Goal: Information Seeking & Learning: Learn about a topic

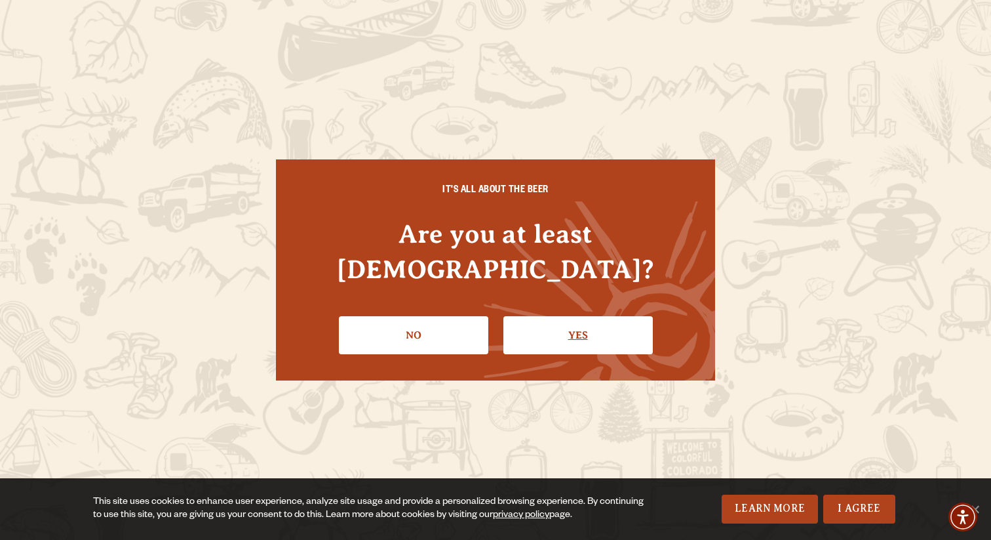
click at [538, 317] on link "Yes" at bounding box center [578, 335] width 149 height 38
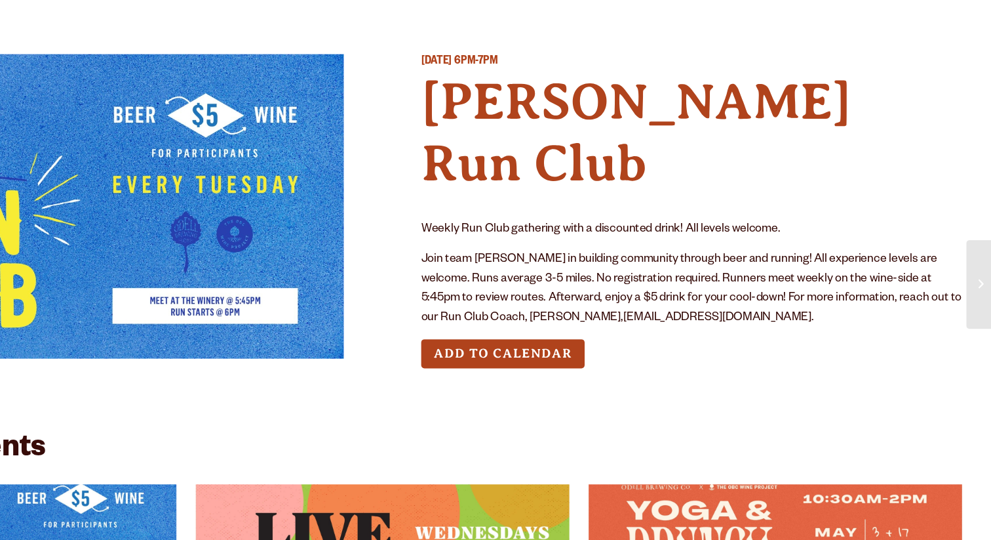
click at [696, 243] on p "Join team [PERSON_NAME] in building community through beer and running! All exp…" at bounding box center [747, 274] width 441 height 63
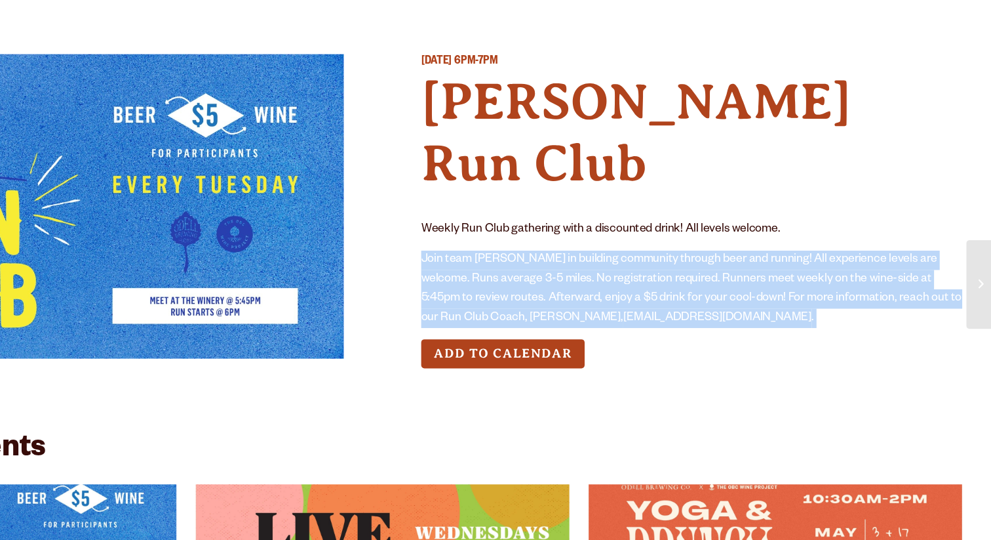
click at [702, 243] on p "Join team [PERSON_NAME] in building community through beer and running! All exp…" at bounding box center [747, 274] width 441 height 63
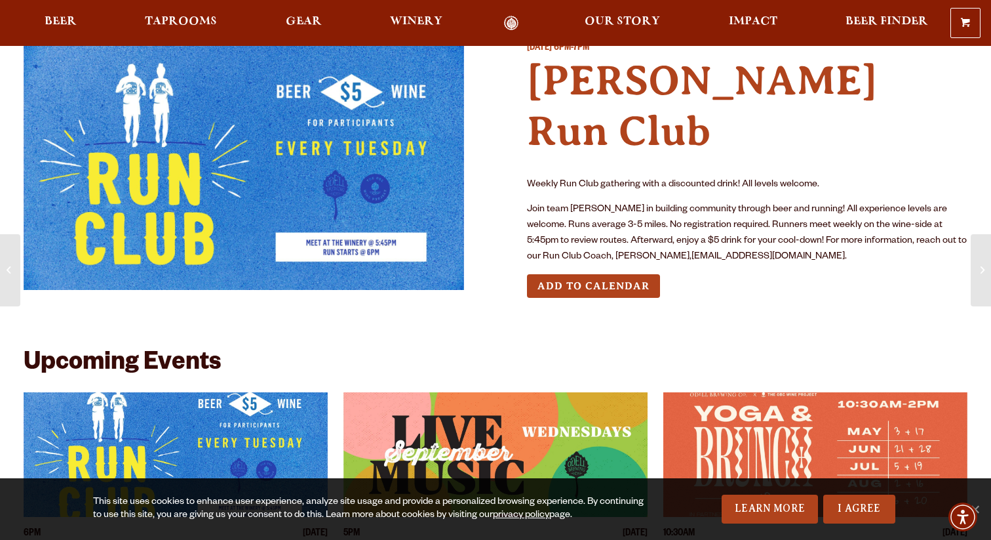
scroll to position [24, 0]
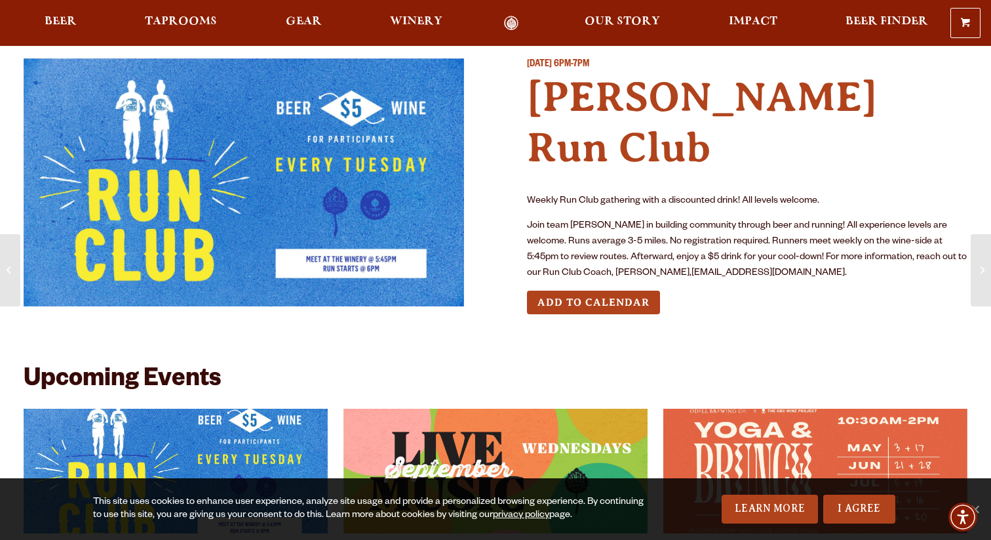
click at [647, 218] on p "Join team [PERSON_NAME] in building community through beer and running! All exp…" at bounding box center [747, 249] width 441 height 63
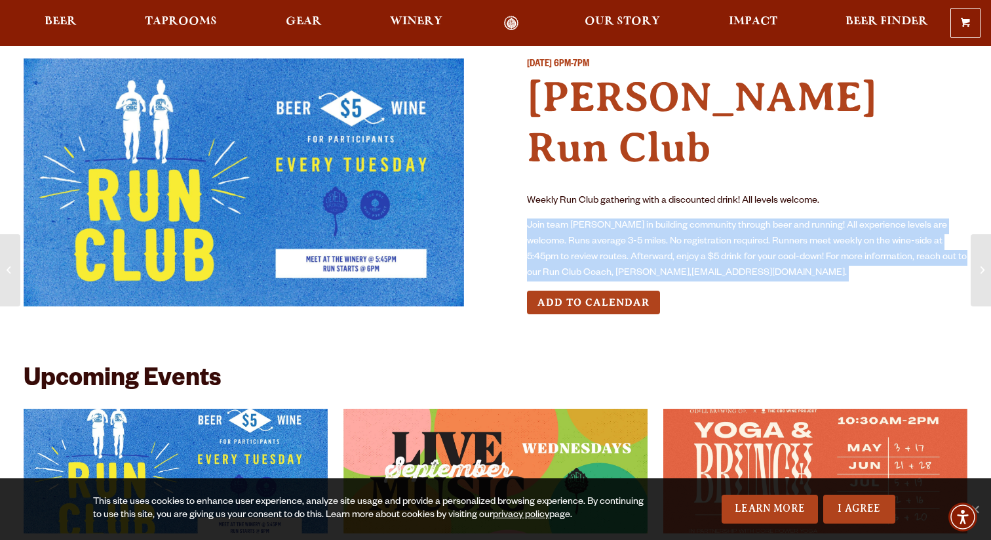
click at [647, 218] on p "Join team [PERSON_NAME] in building community through beer and running! All exp…" at bounding box center [747, 249] width 441 height 63
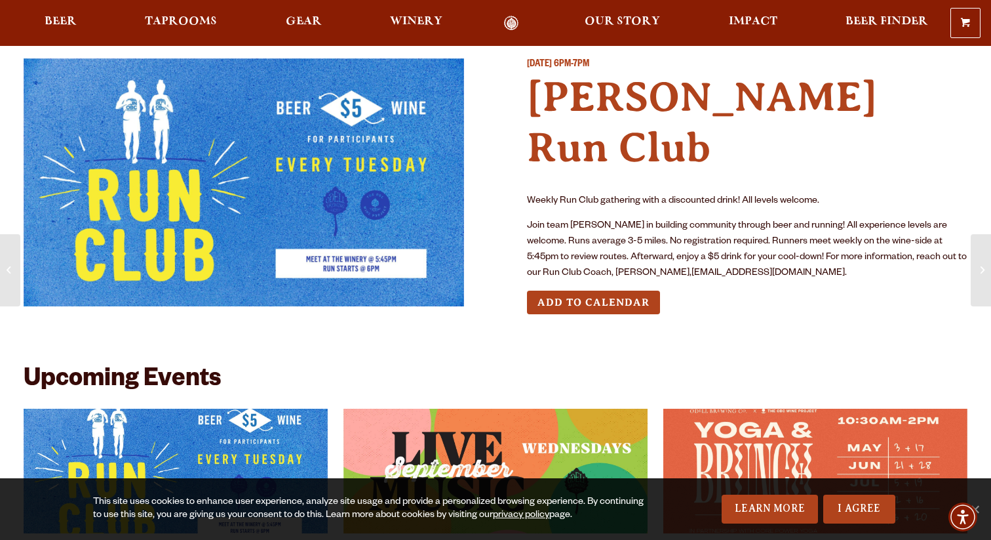
click at [655, 218] on p "Join team [PERSON_NAME] in building community through beer and running! All exp…" at bounding box center [747, 249] width 441 height 63
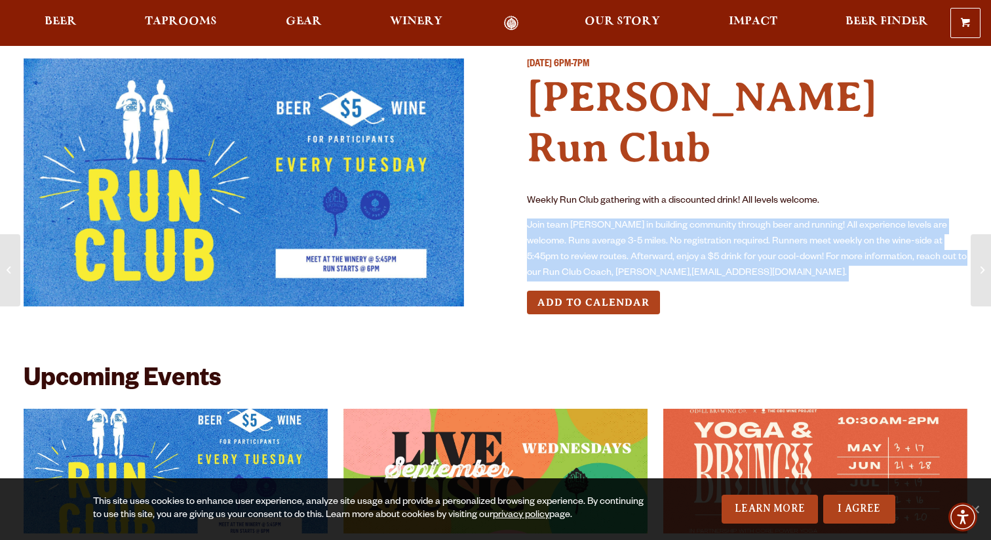
click at [654, 218] on p "Join team [PERSON_NAME] in building community through beer and running! All exp…" at bounding box center [747, 249] width 441 height 63
